Goal: Task Accomplishment & Management: Manage account settings

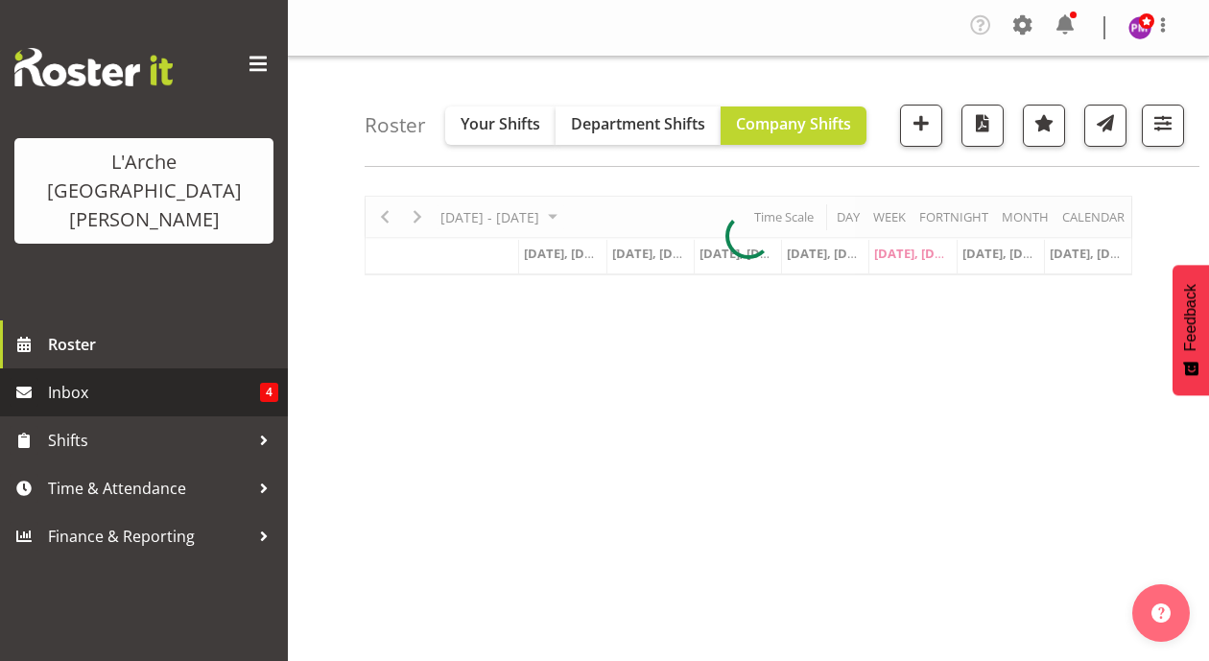
click at [55, 378] on span "Inbox" at bounding box center [154, 392] width 212 height 29
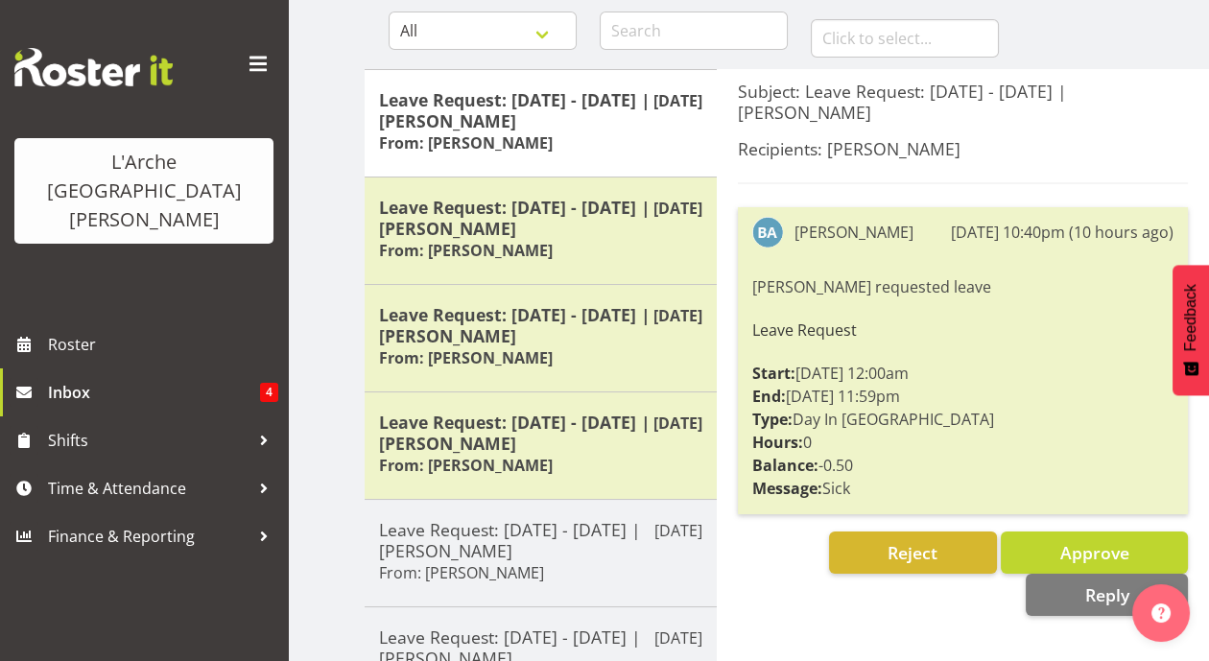
scroll to position [202, 0]
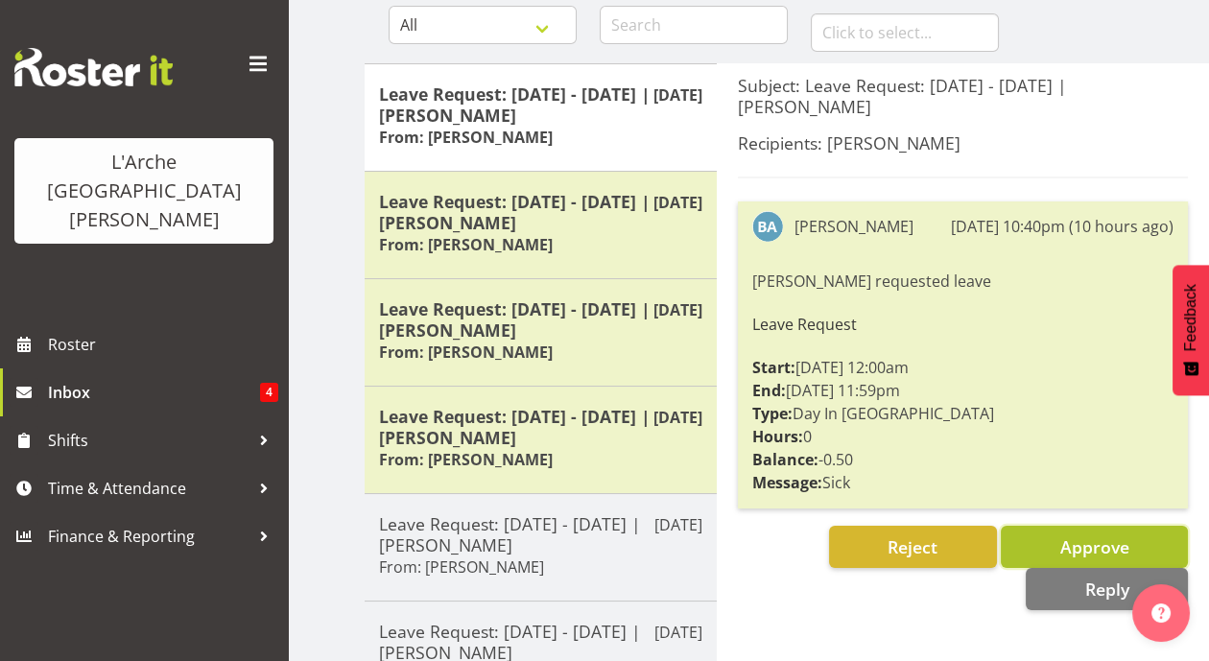
click at [1062, 535] on span "Approve" at bounding box center [1093, 546] width 69 height 23
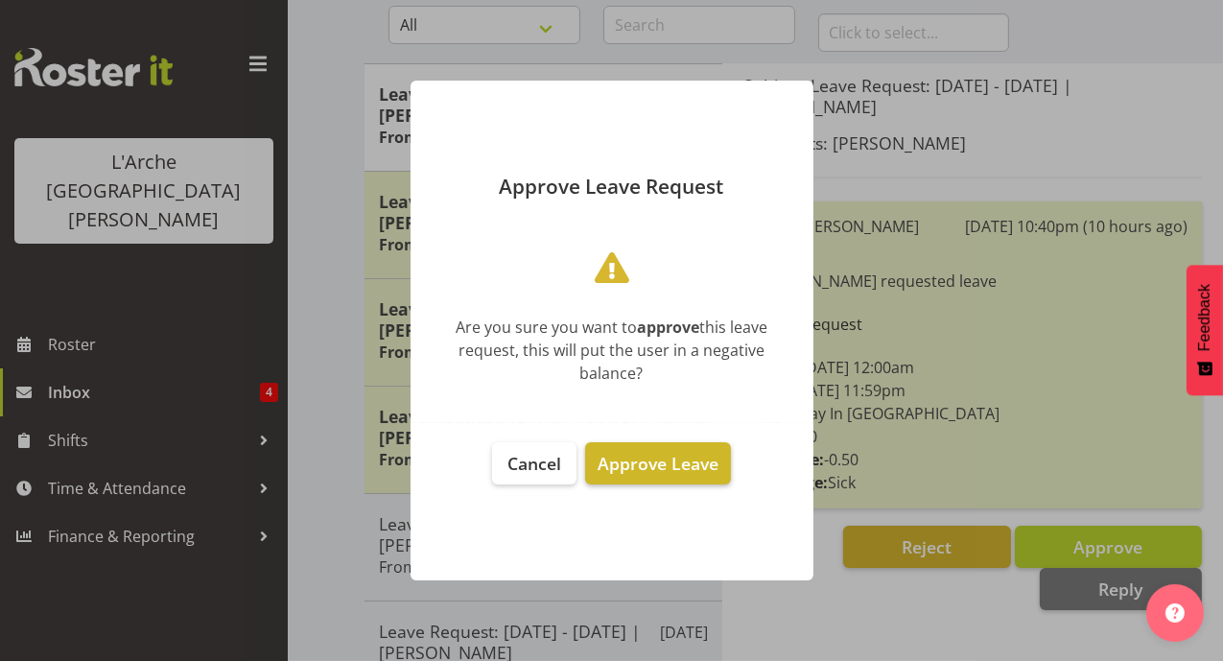
click at [669, 466] on span "Approve Leave" at bounding box center [658, 463] width 121 height 23
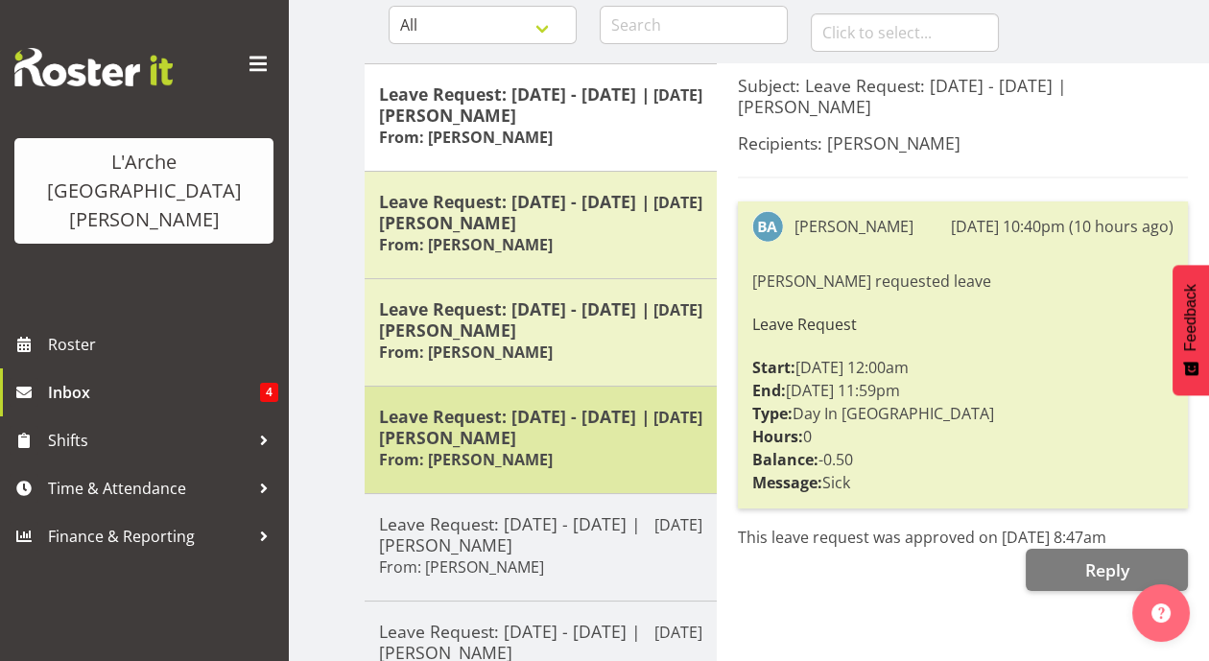
click at [584, 438] on h5 "Leave Request: [DATE] - [DATE] | [PERSON_NAME]" at bounding box center [540, 427] width 323 height 42
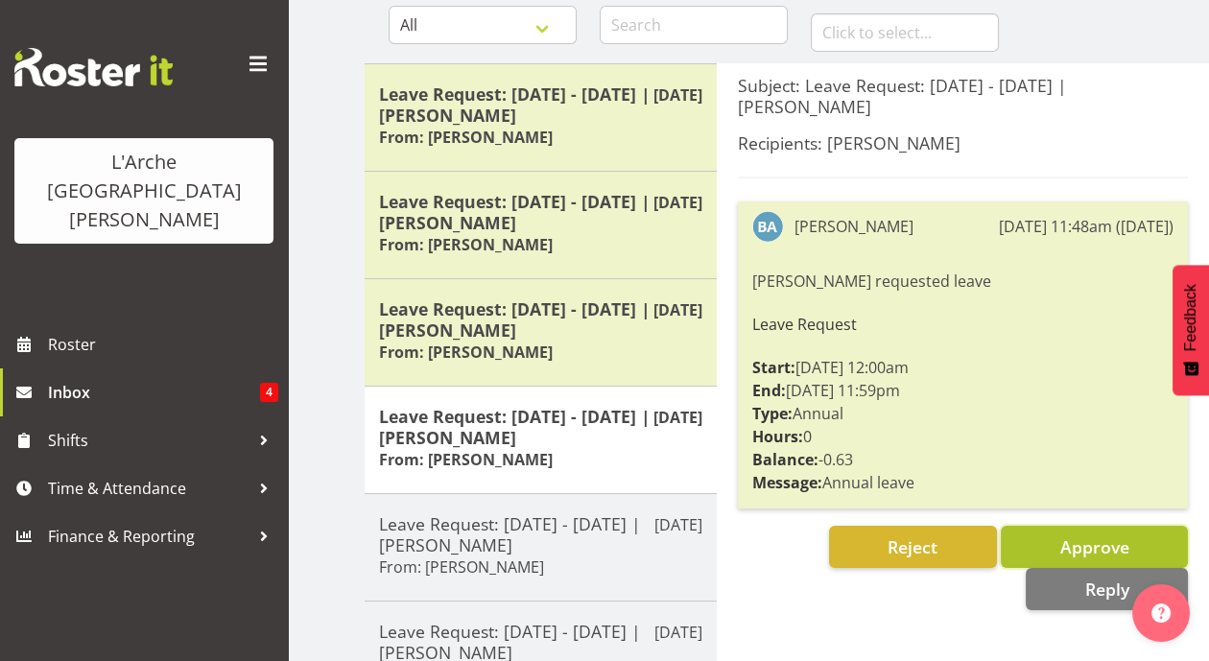
click at [1058, 526] on button "Approve" at bounding box center [1094, 547] width 187 height 42
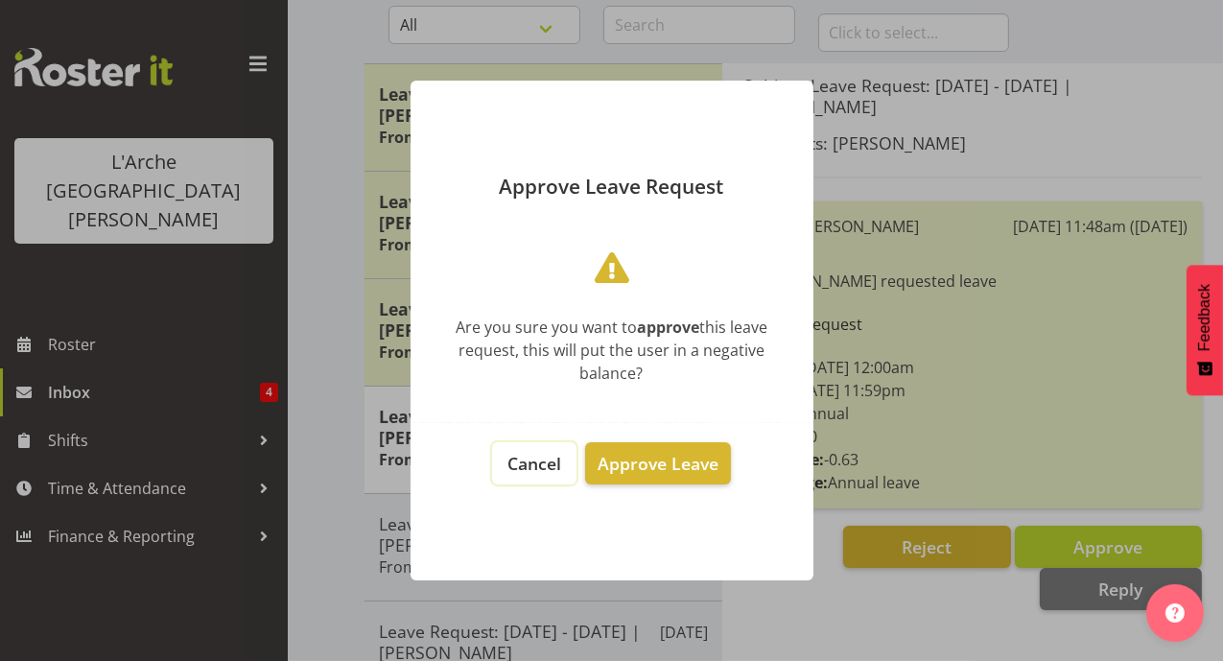
click at [527, 459] on span "Cancel" at bounding box center [535, 463] width 54 height 23
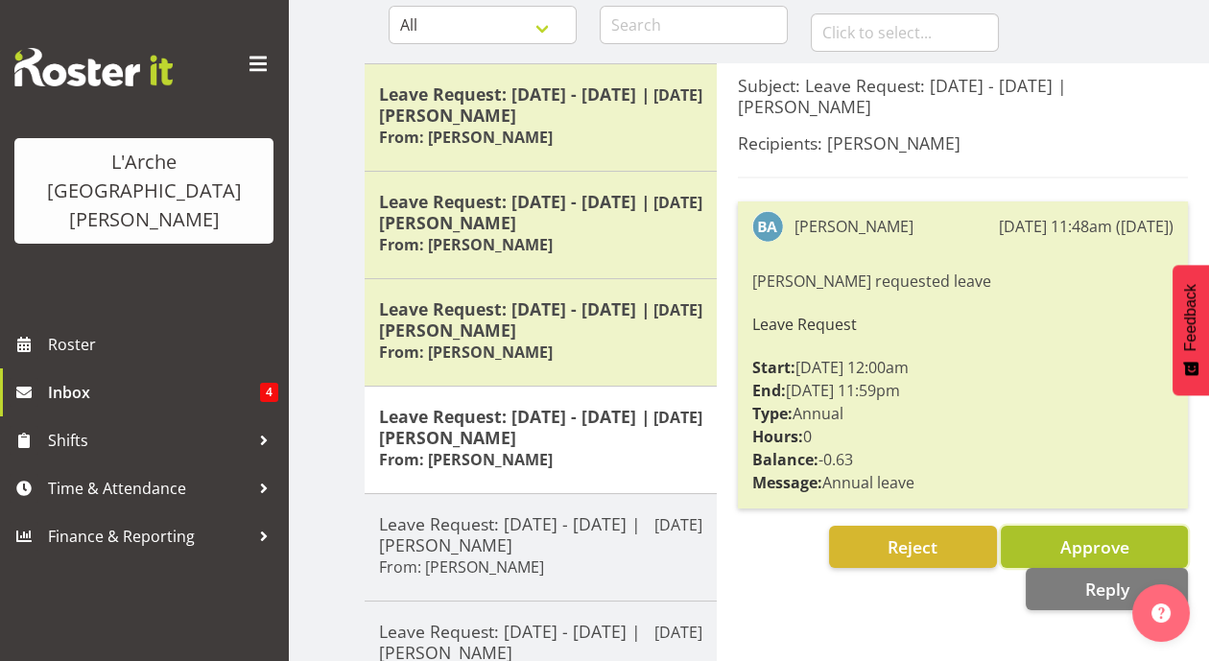
click at [1057, 526] on button "Approve" at bounding box center [1094, 547] width 187 height 42
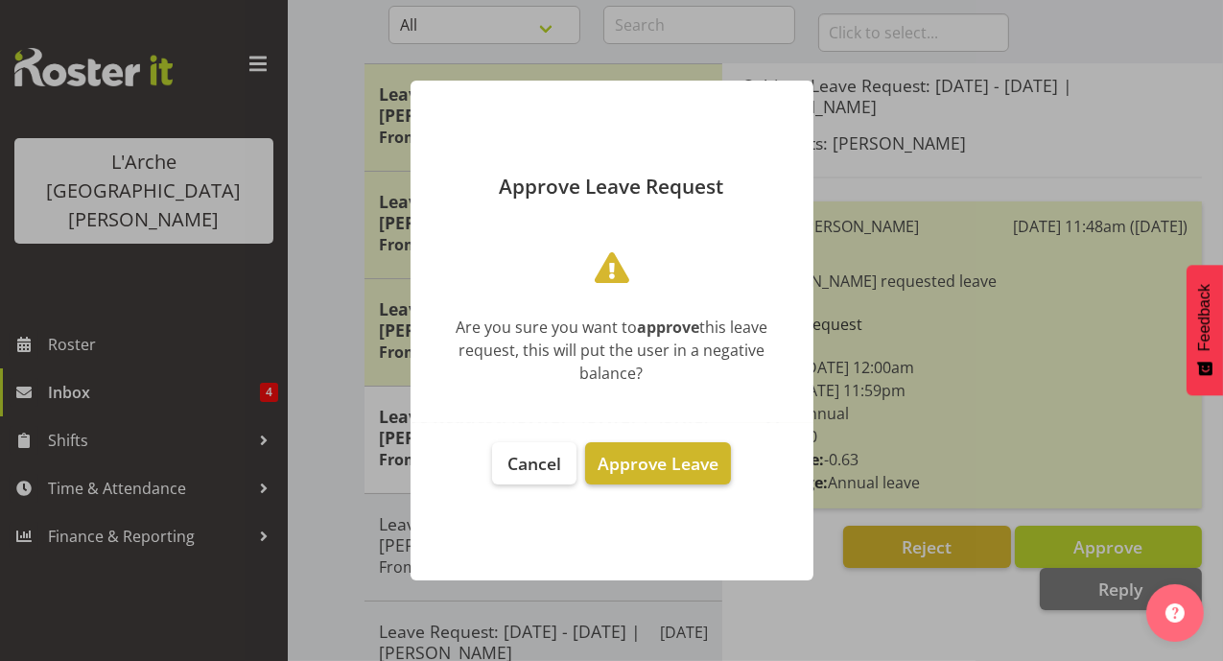
click at [657, 466] on span "Approve Leave" at bounding box center [658, 463] width 121 height 23
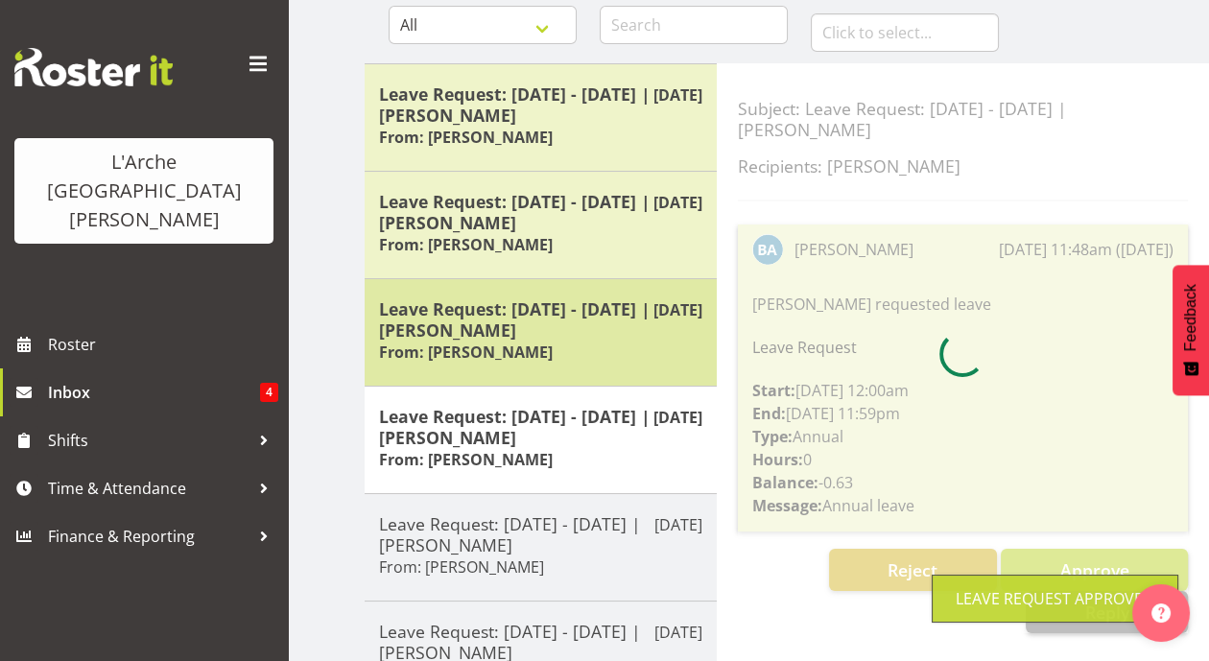
click at [563, 347] on div "Leave Request: 14/11/25 - 29/11/25 | Bibi Ali From: Bibi Ali" at bounding box center [540, 332] width 323 height 68
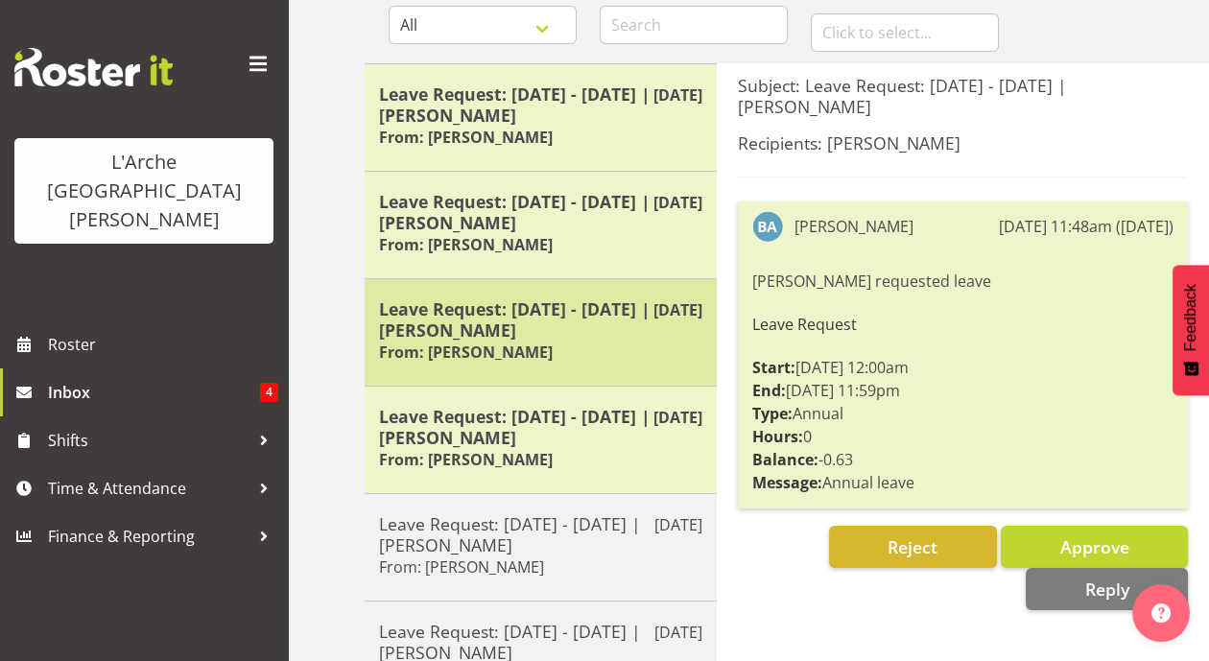
click at [566, 333] on h5 "Leave Request: [DATE] - [DATE] | [PERSON_NAME]" at bounding box center [540, 319] width 323 height 42
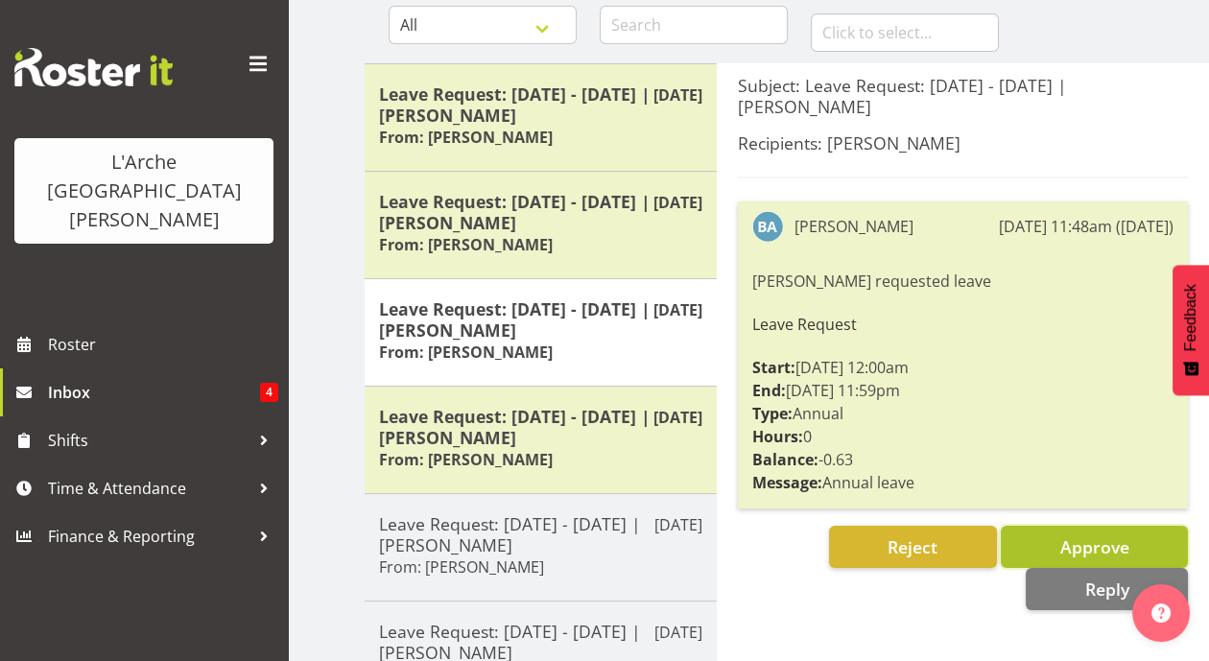
click at [1059, 535] on span "Approve" at bounding box center [1093, 546] width 69 height 23
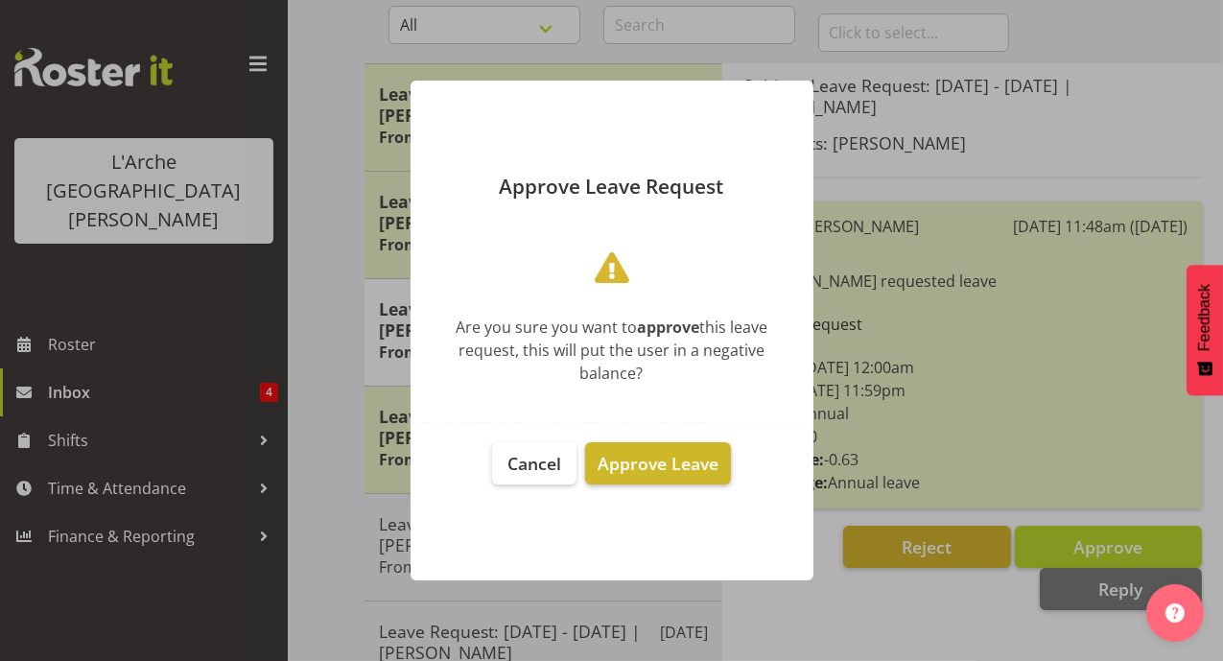
click at [687, 460] on span "Approve Leave" at bounding box center [658, 463] width 121 height 23
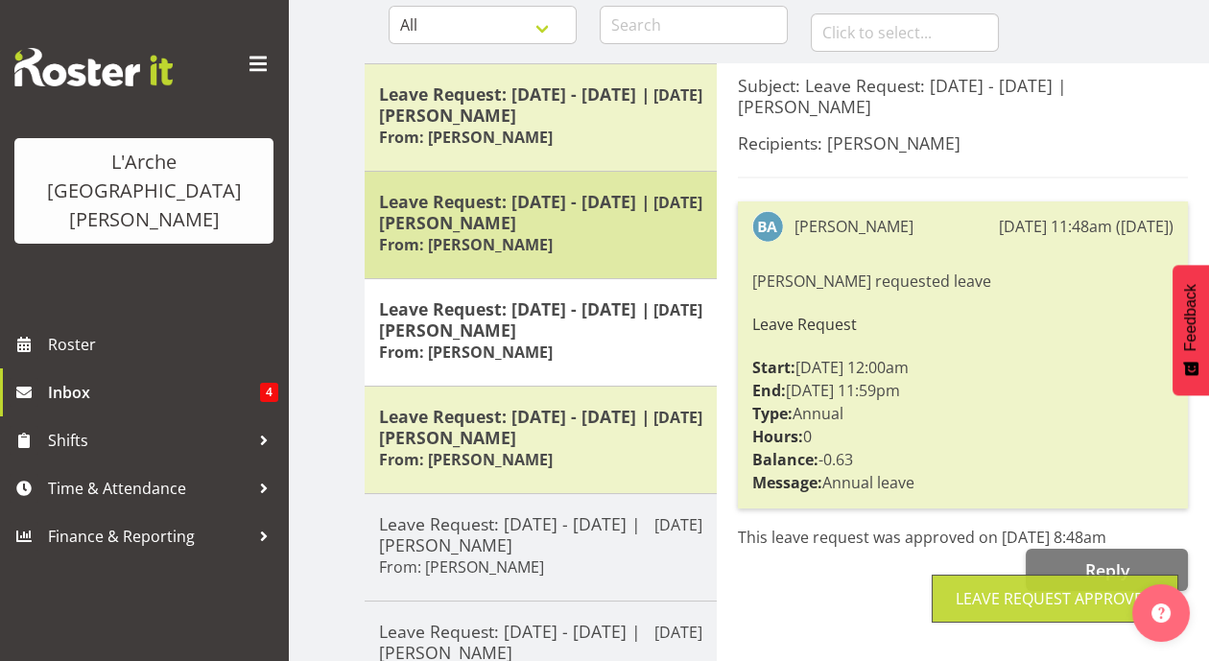
click at [571, 254] on div "Leave Request: 29/08/25 - 29/08/25 | Bibi Ali From: Bibi Ali" at bounding box center [540, 225] width 323 height 68
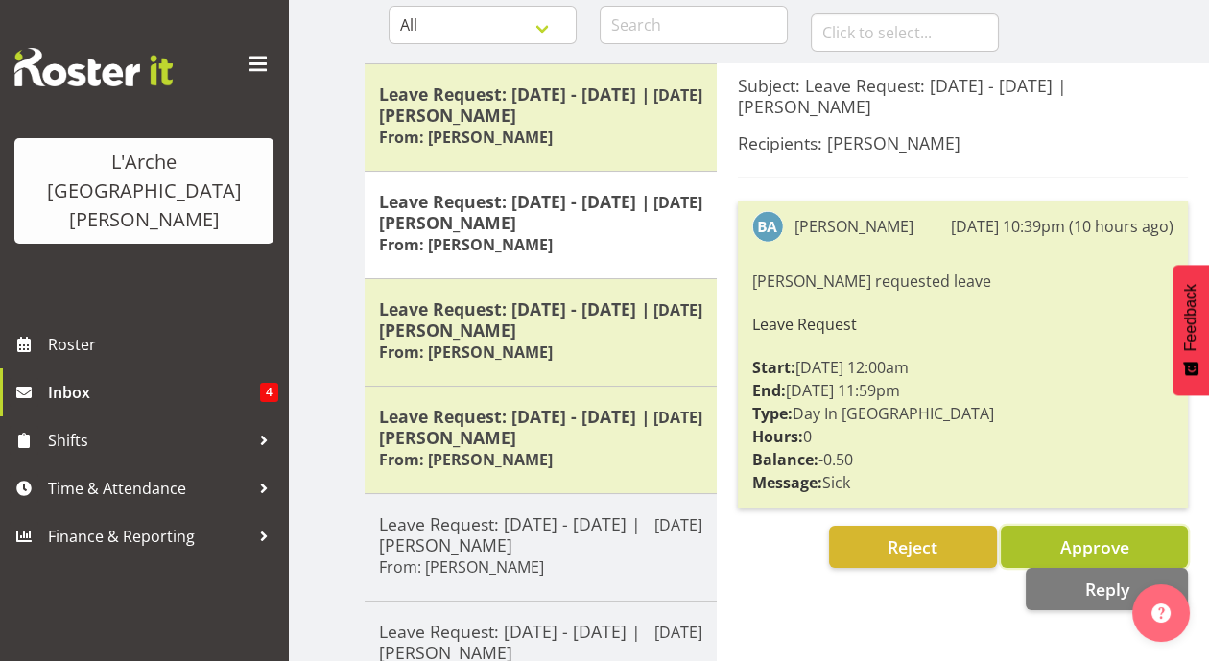
click at [1066, 535] on span "Approve" at bounding box center [1093, 546] width 69 height 25
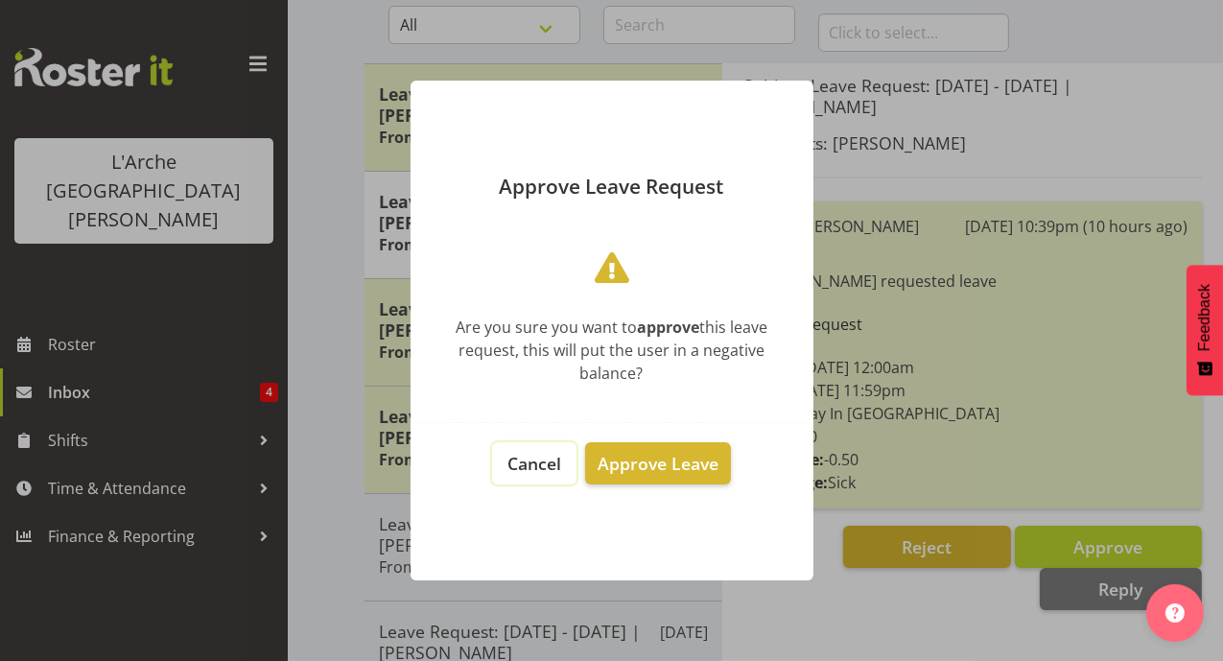
click at [545, 448] on button "Cancel" at bounding box center [534, 463] width 84 height 42
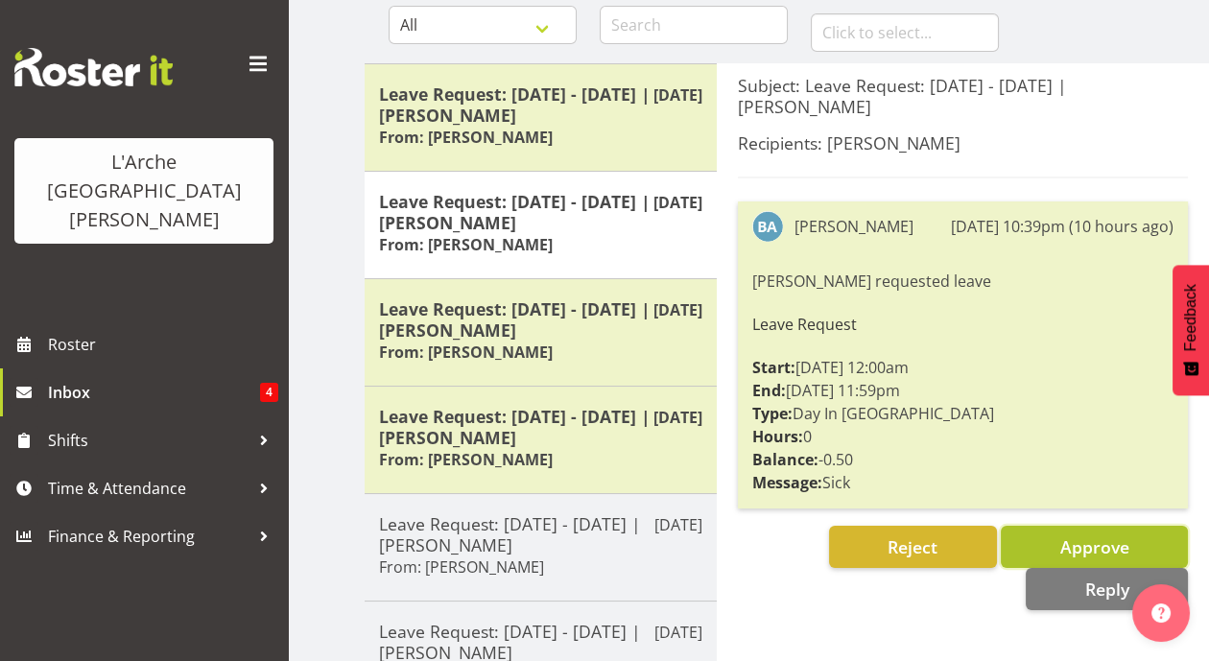
click at [1060, 535] on span "Approve" at bounding box center [1093, 546] width 69 height 23
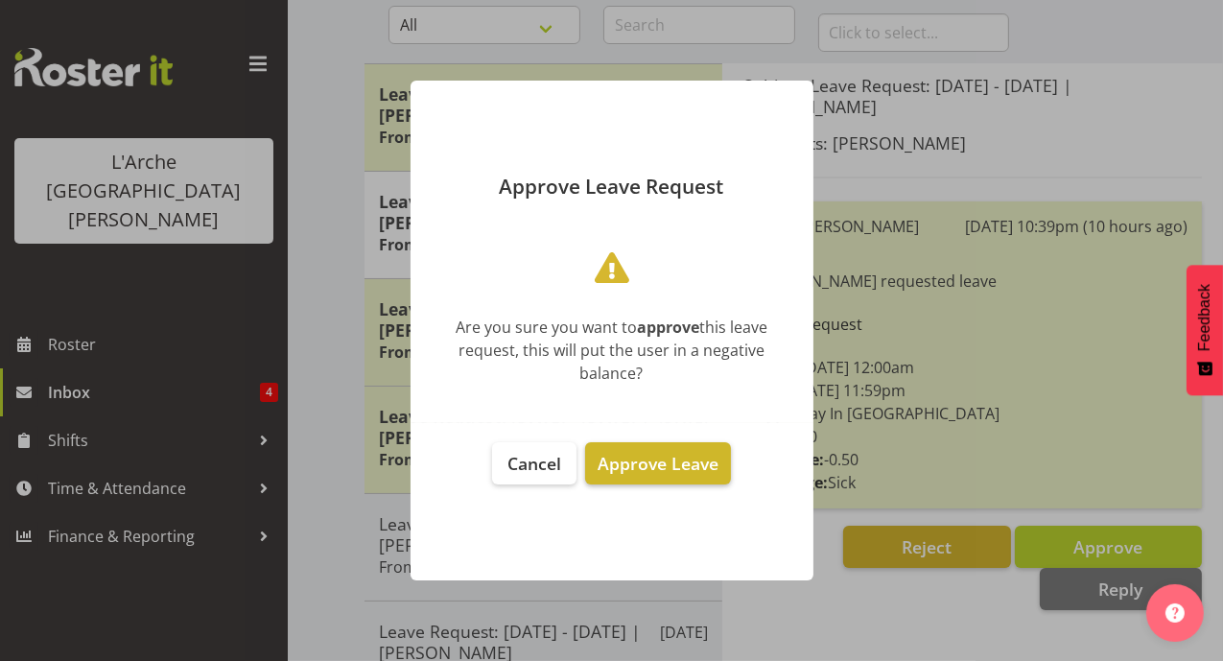
click at [685, 468] on span "Approve Leave" at bounding box center [658, 463] width 121 height 23
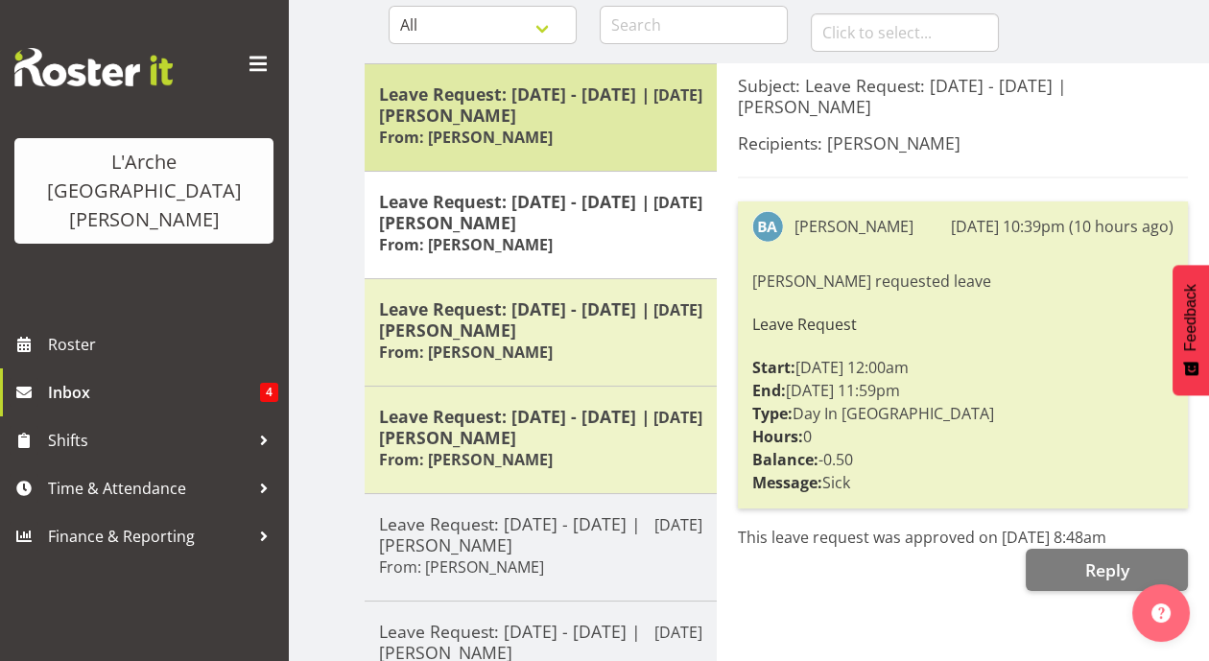
click at [588, 112] on h5 "Leave Request: [DATE] - [DATE] | [PERSON_NAME]" at bounding box center [540, 104] width 323 height 42
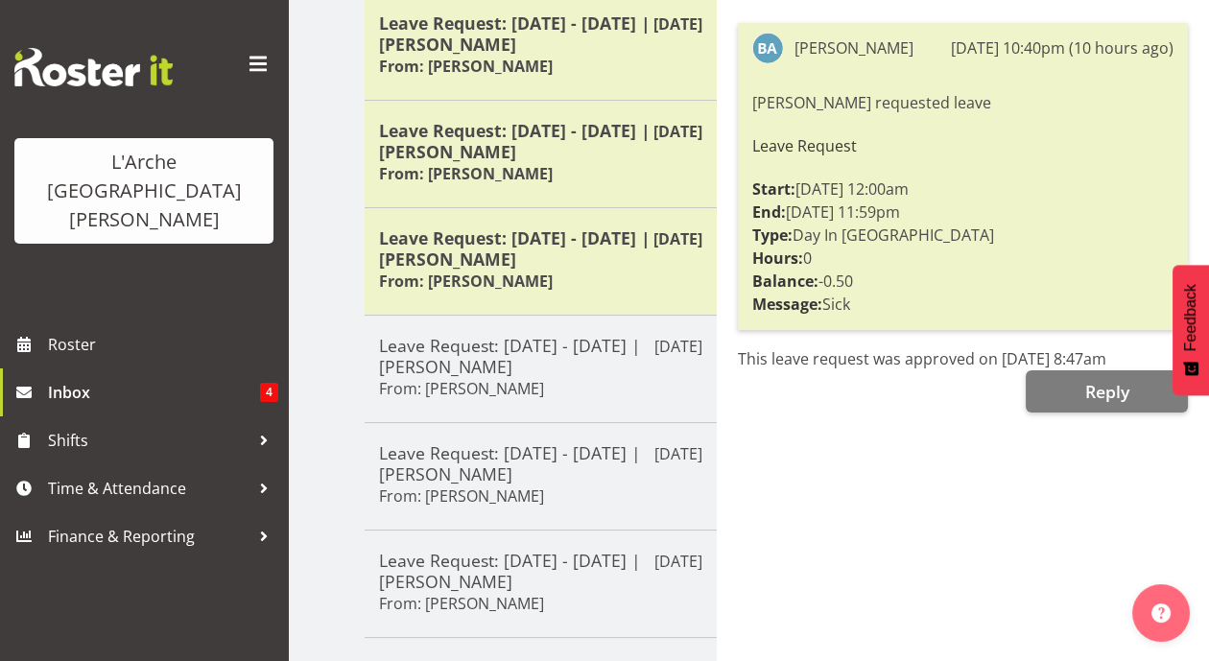
scroll to position [395, 0]
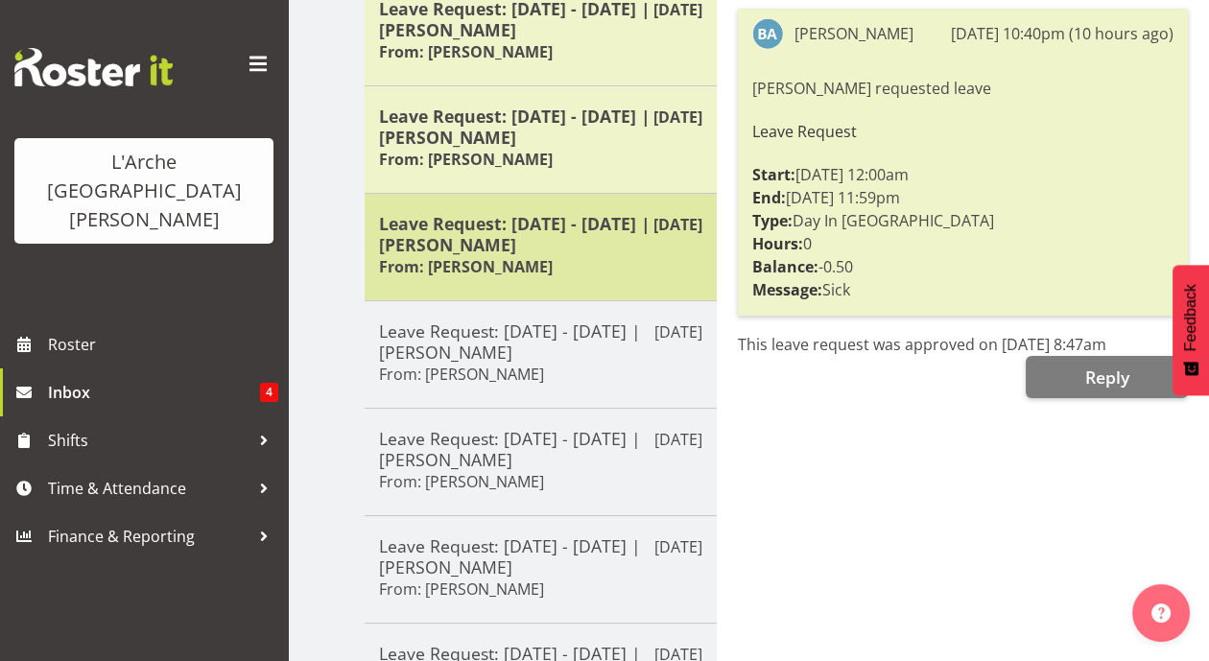
click at [567, 249] on h5 "Leave Request: [DATE] - [DATE] | [PERSON_NAME]" at bounding box center [540, 234] width 323 height 42
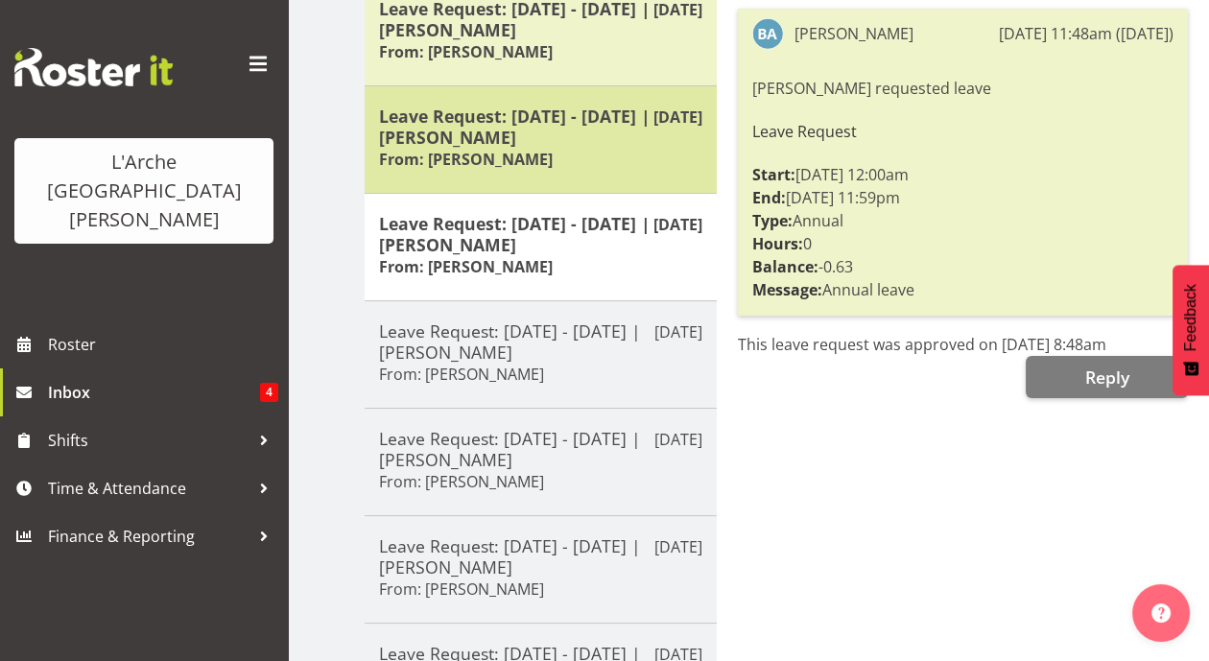
click at [570, 146] on div "Leave Request: 14/11/25 - 29/11/25 | Bibi Ali From: Bibi Ali" at bounding box center [540, 140] width 323 height 68
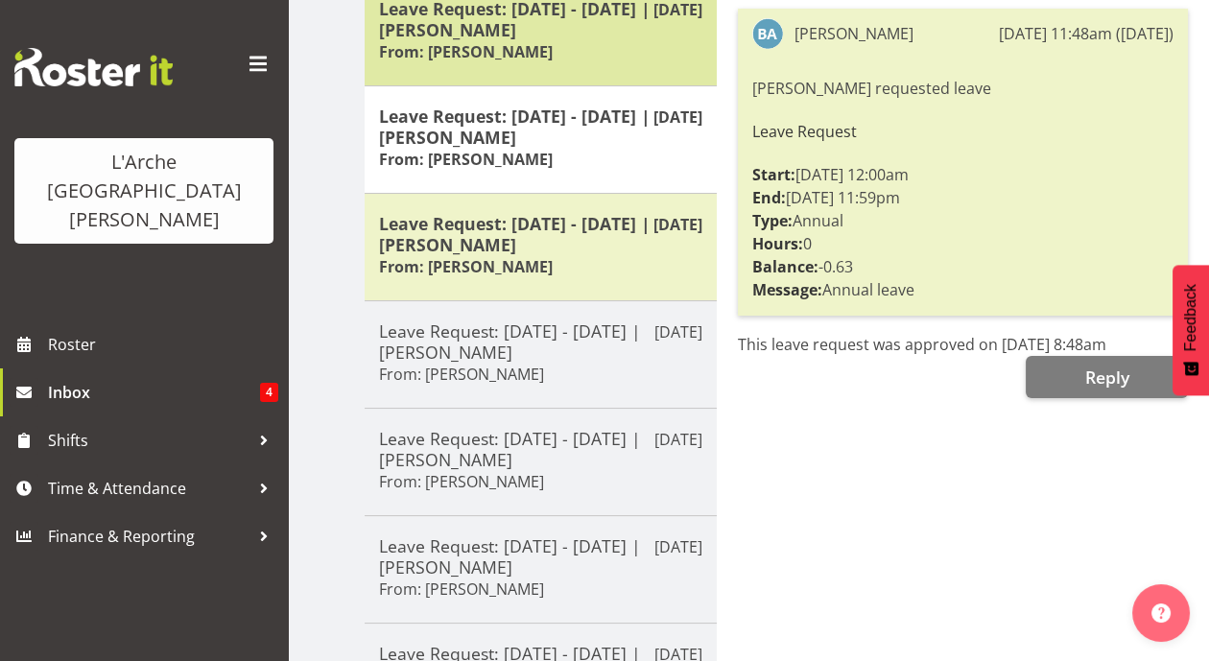
click at [588, 58] on div "Leave Request: 29/08/25 - 29/08/25 | Bibi Ali From: Bibi Ali" at bounding box center [540, 32] width 323 height 68
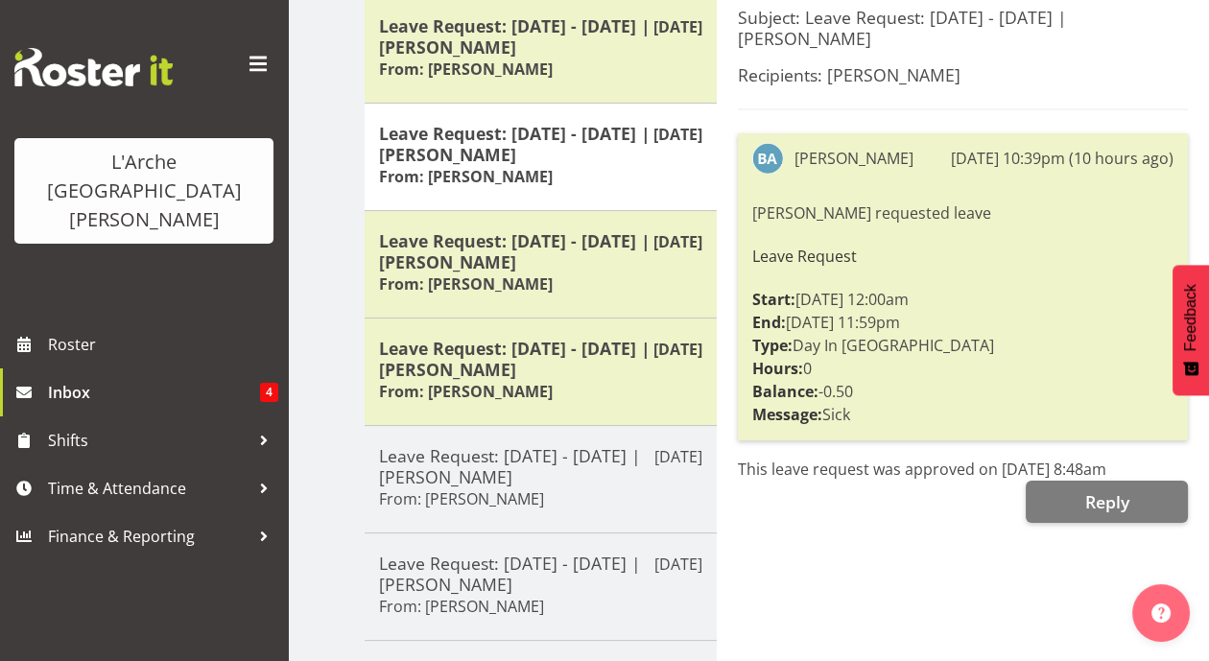
scroll to position [269, 0]
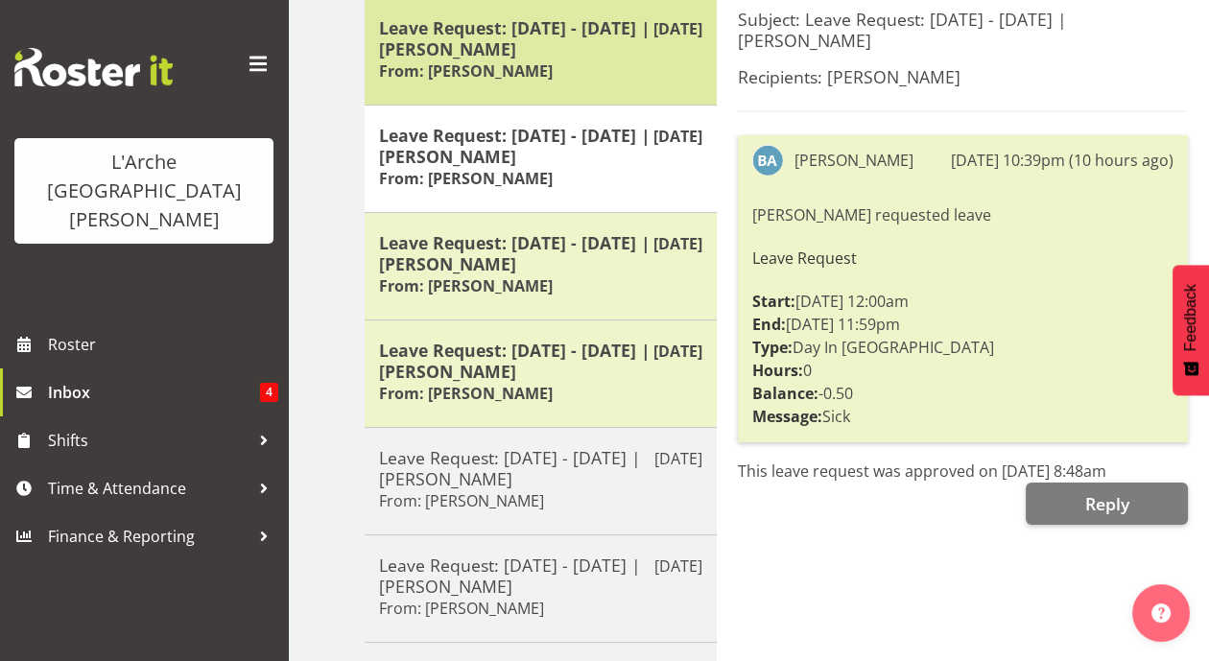
click at [630, 54] on h5 "Leave Request: [DATE] - [DATE] | [PERSON_NAME]" at bounding box center [540, 38] width 323 height 42
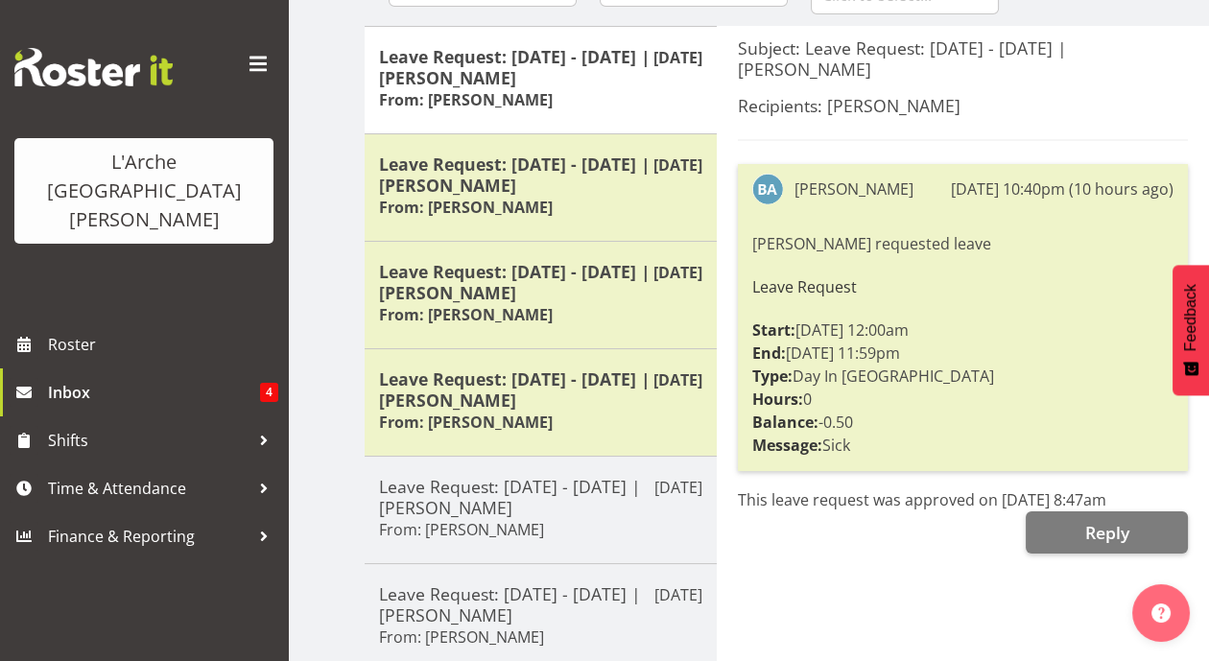
scroll to position [257, 0]
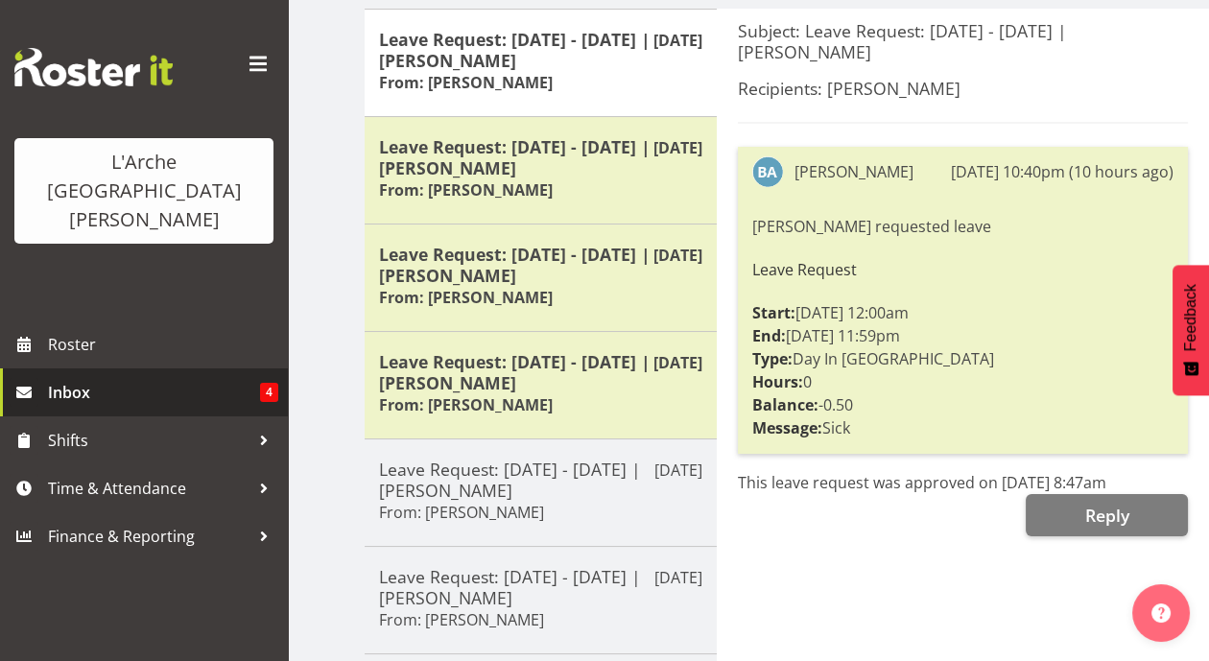
click at [72, 378] on span "Inbox" at bounding box center [154, 392] width 212 height 29
